Goal: Check status: Check status

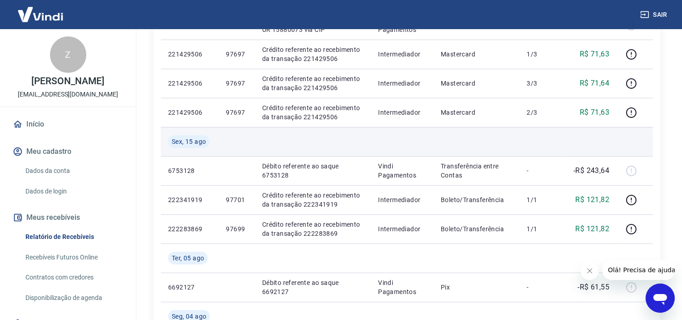
scroll to position [353, 0]
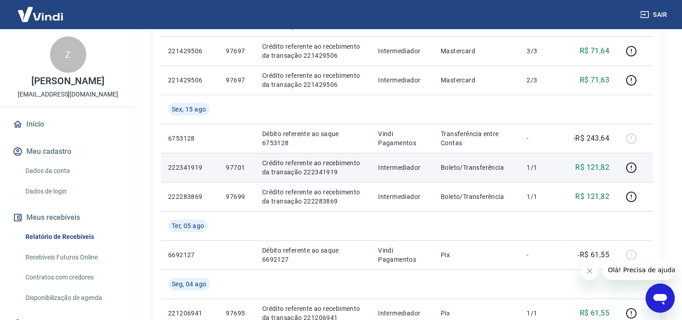
click at [230, 168] on p "97701" at bounding box center [236, 167] width 21 height 9
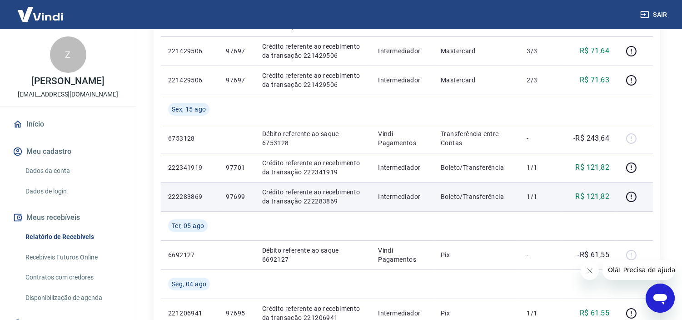
click at [233, 196] on p "97699" at bounding box center [236, 196] width 21 height 9
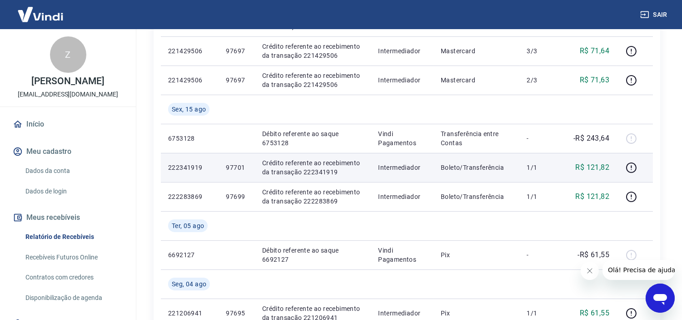
click at [233, 173] on td "97701" at bounding box center [237, 167] width 36 height 29
click at [630, 167] on icon "button" at bounding box center [631, 167] width 11 height 11
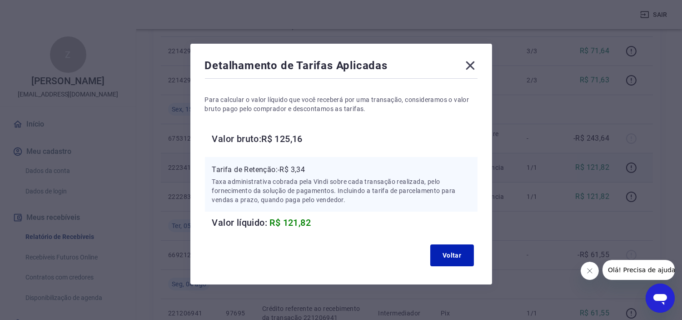
click at [471, 58] on icon at bounding box center [470, 65] width 15 height 15
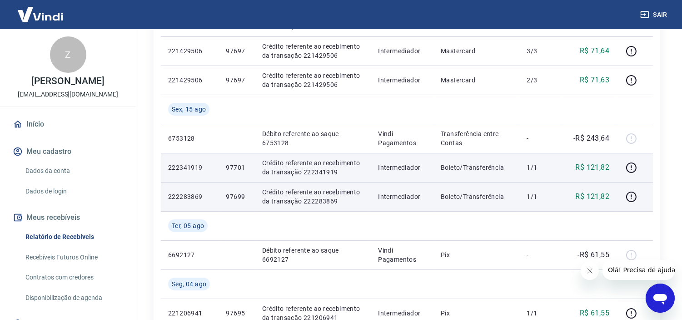
click at [620, 191] on td at bounding box center [635, 196] width 36 height 29
click at [630, 195] on icon "button" at bounding box center [631, 196] width 11 height 11
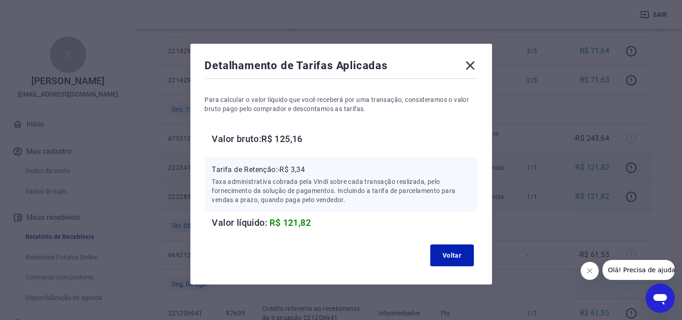
click at [470, 67] on icon at bounding box center [470, 65] width 15 height 15
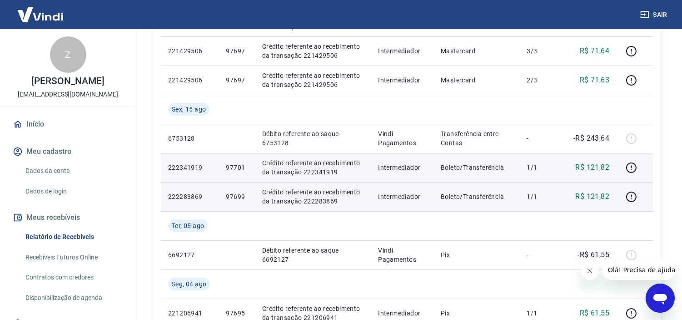
click at [670, 130] on div "Início / Meus Recebíveis / Relatório de Recebíveis Relatório de Recebíveis Saib…" at bounding box center [407, 260] width 529 height 1169
click at [633, 165] on icon "button" at bounding box center [631, 167] width 11 height 11
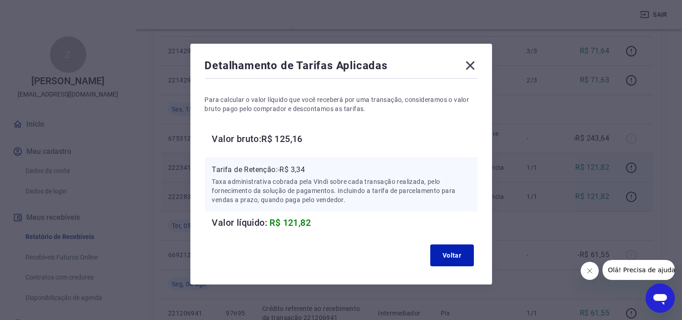
click at [474, 61] on icon at bounding box center [470, 65] width 9 height 9
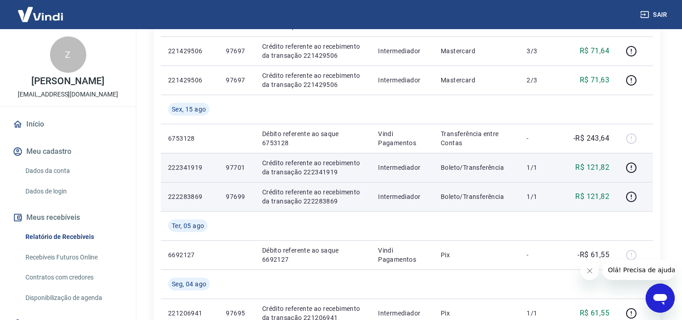
click at [234, 163] on p "97701" at bounding box center [236, 167] width 21 height 9
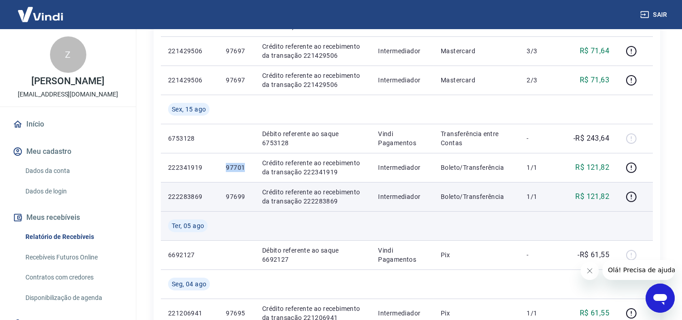
copy p "97701"
